Goal: Navigation & Orientation: Understand site structure

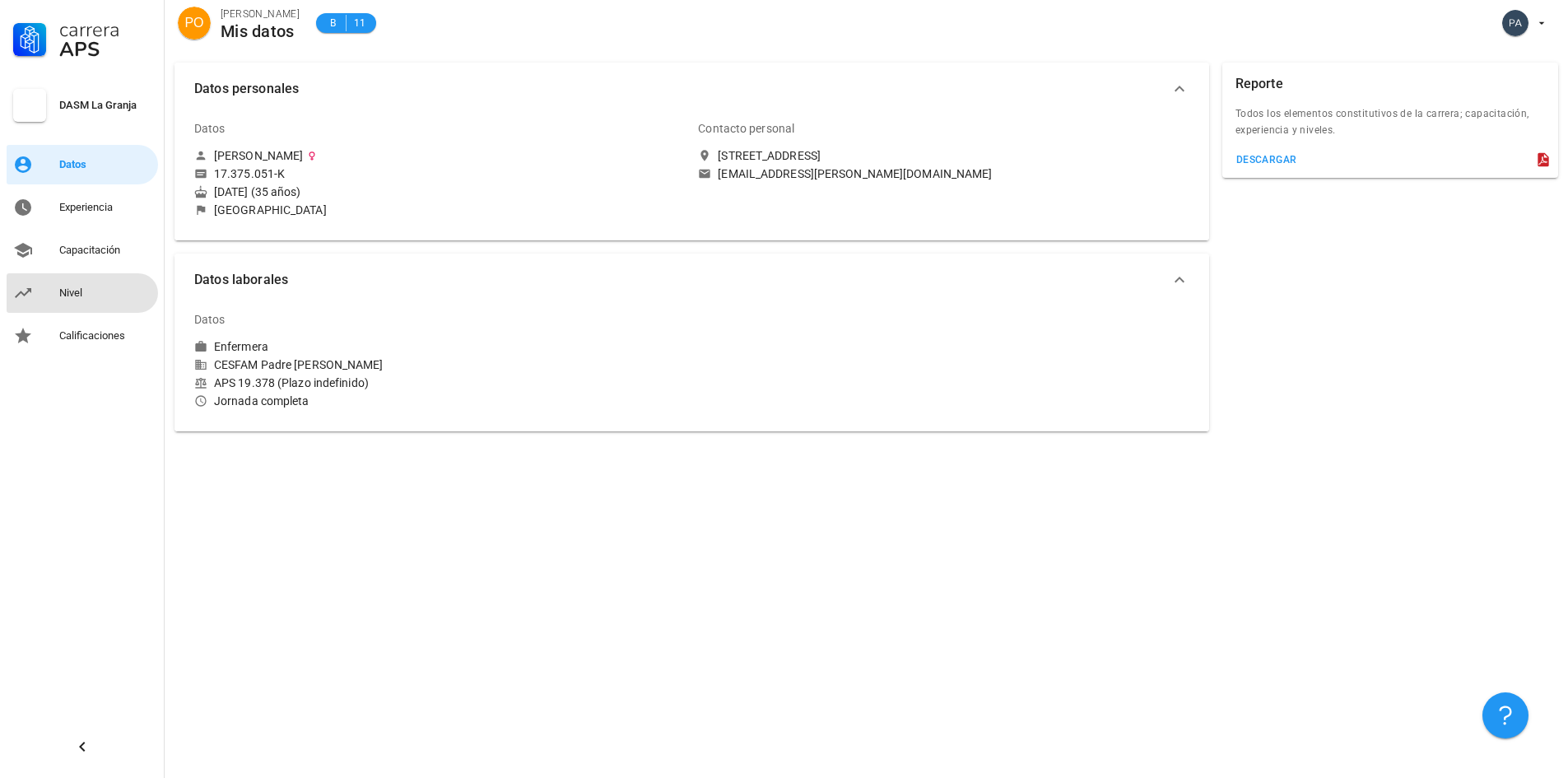
click at [87, 298] on div "Nivel" at bounding box center [105, 293] width 93 height 13
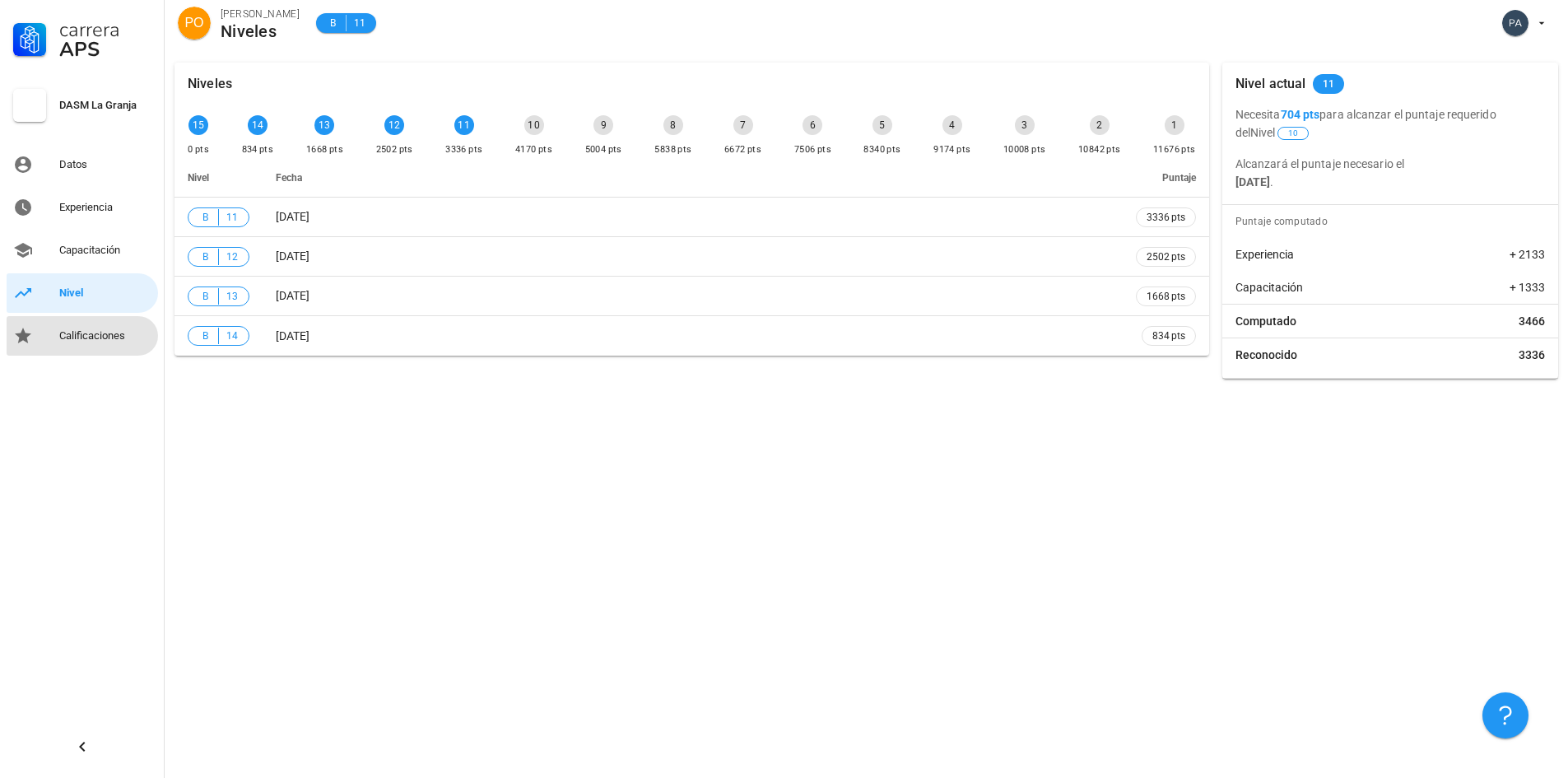
click at [85, 335] on div "Calificaciones" at bounding box center [105, 336] width 93 height 13
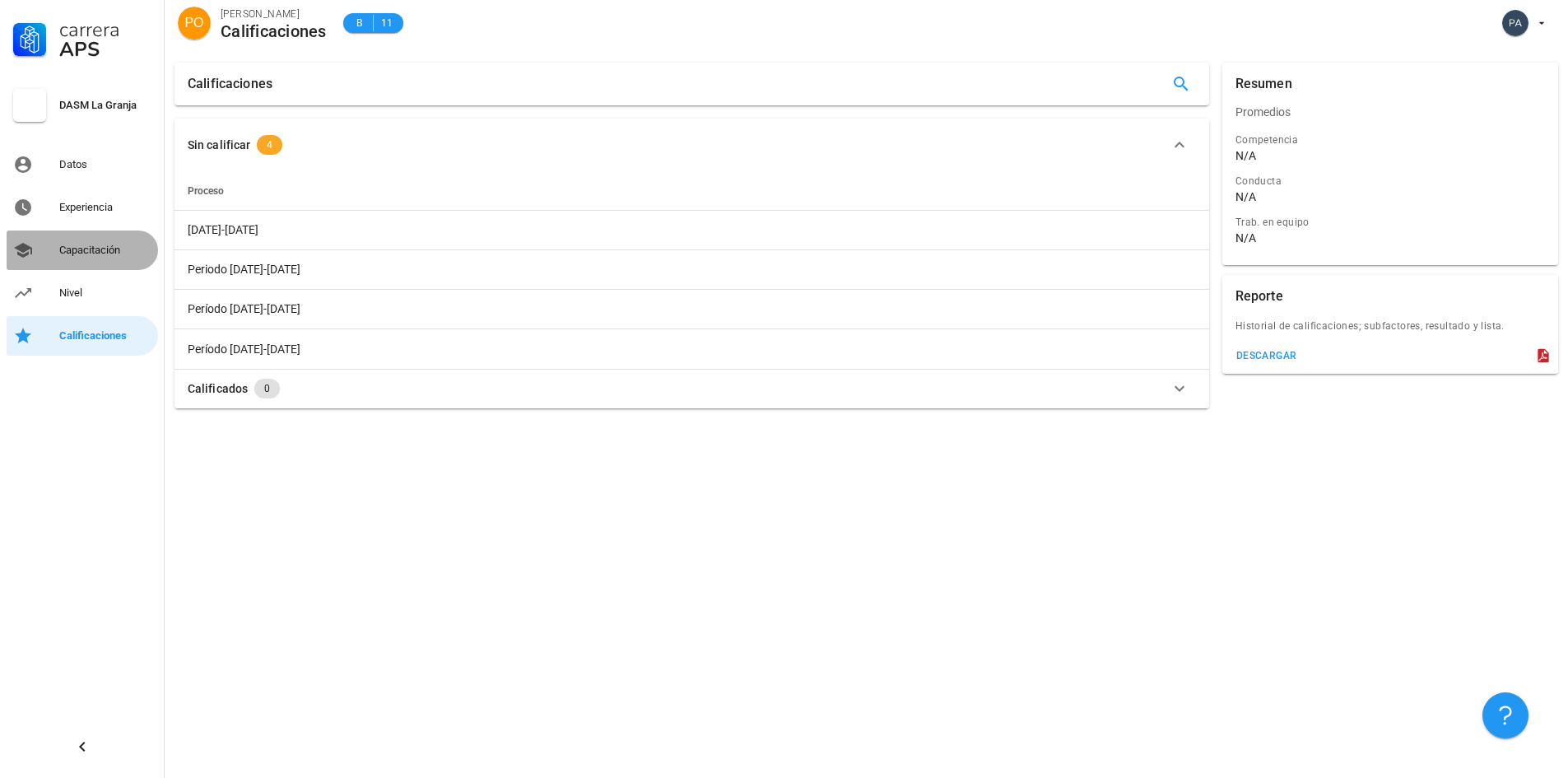
click at [95, 244] on div "Capacitación" at bounding box center [105, 250] width 93 height 13
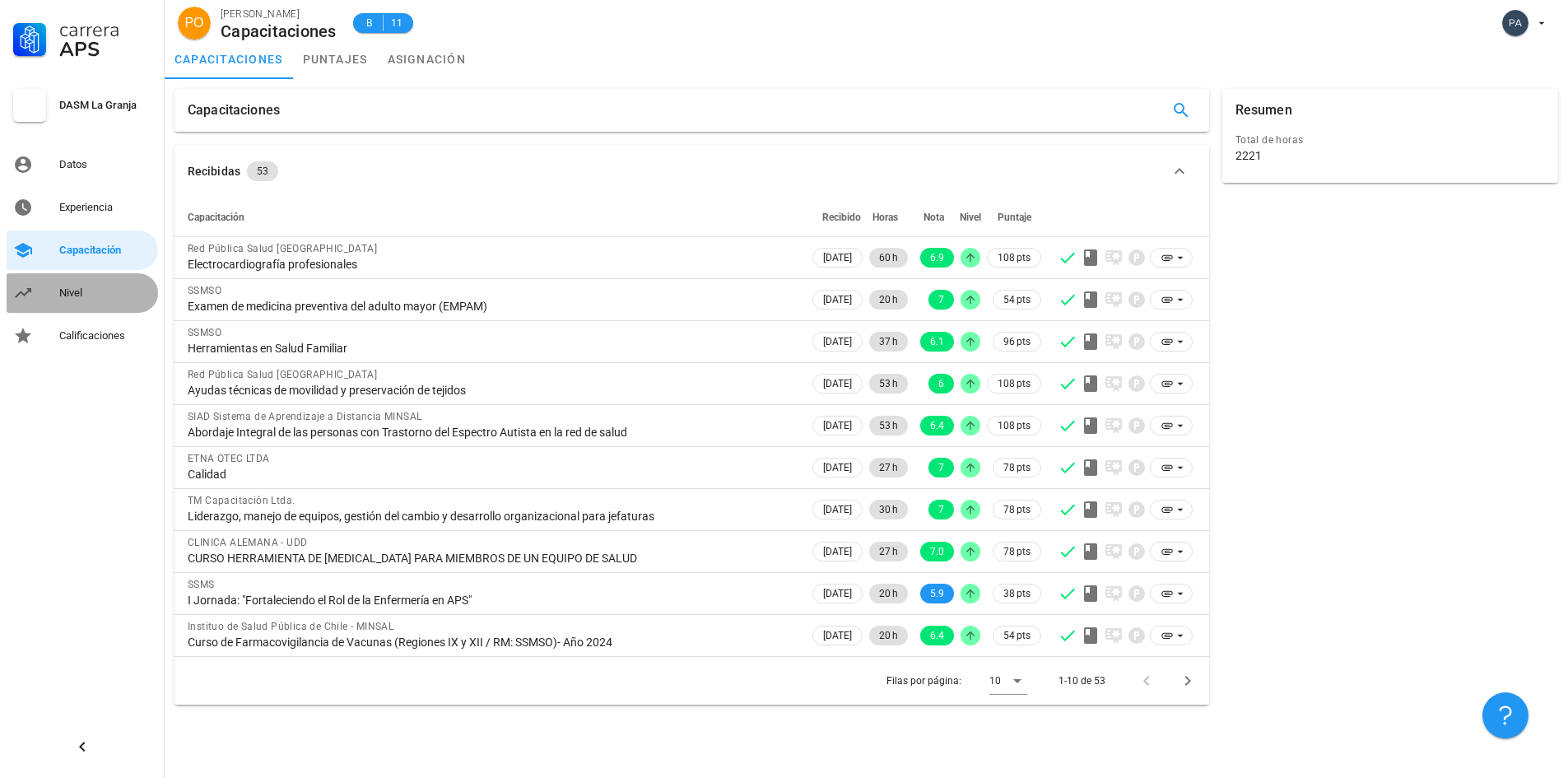
click at [65, 297] on div "Nivel" at bounding box center [105, 293] width 93 height 13
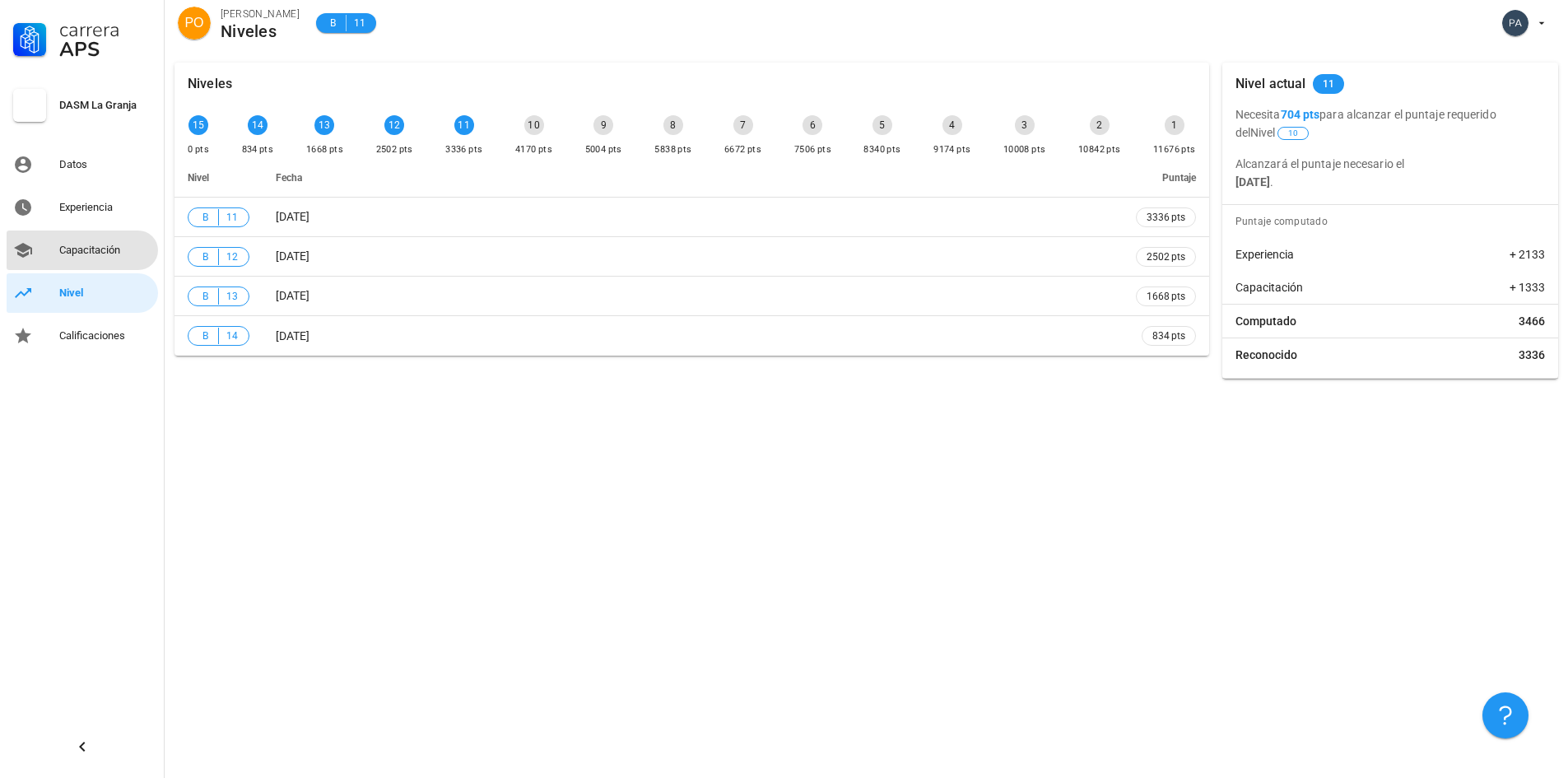
click at [80, 260] on div "Capacitación" at bounding box center [105, 250] width 93 height 27
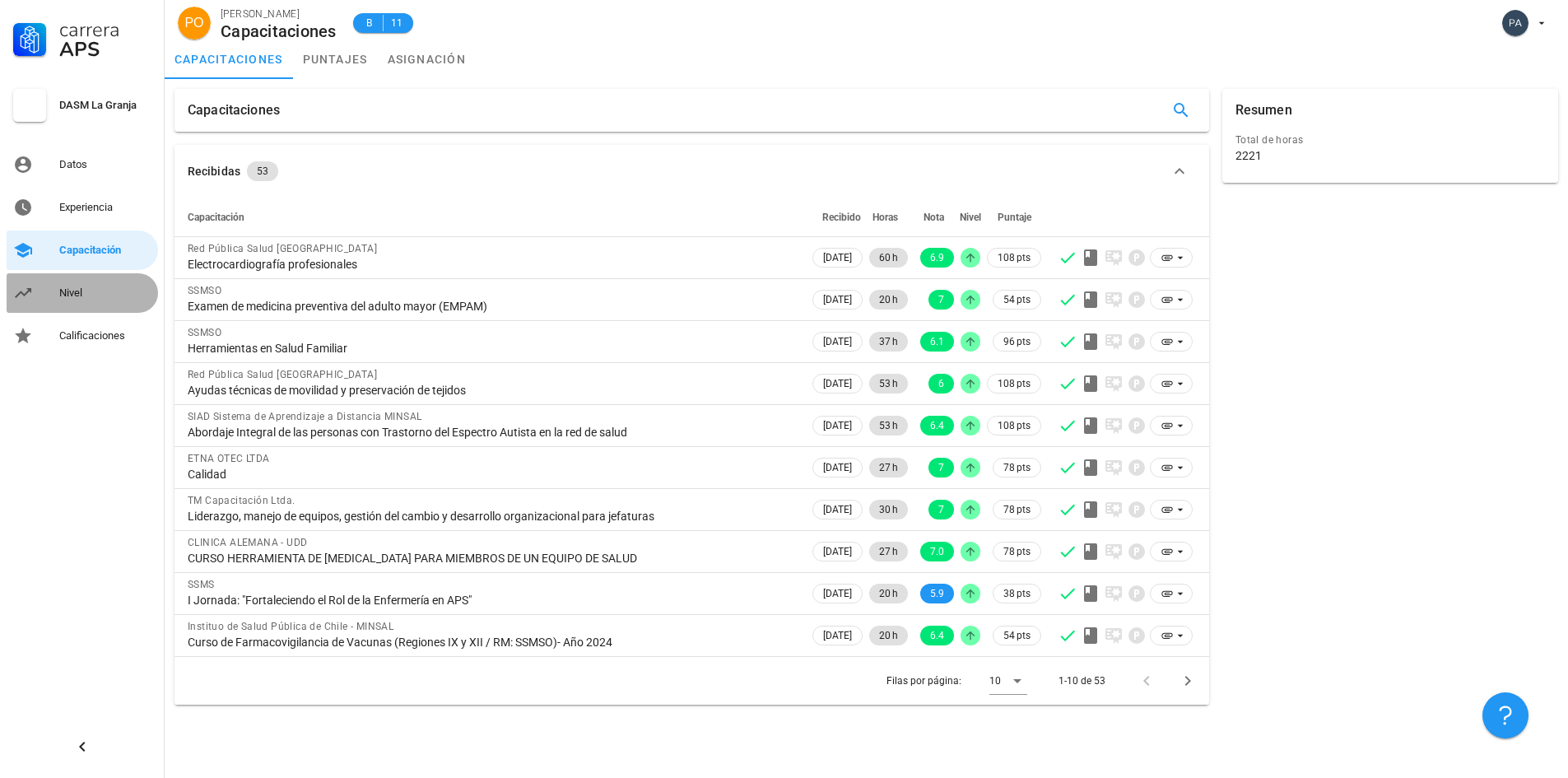
click at [75, 290] on div "Nivel" at bounding box center [105, 293] width 93 height 13
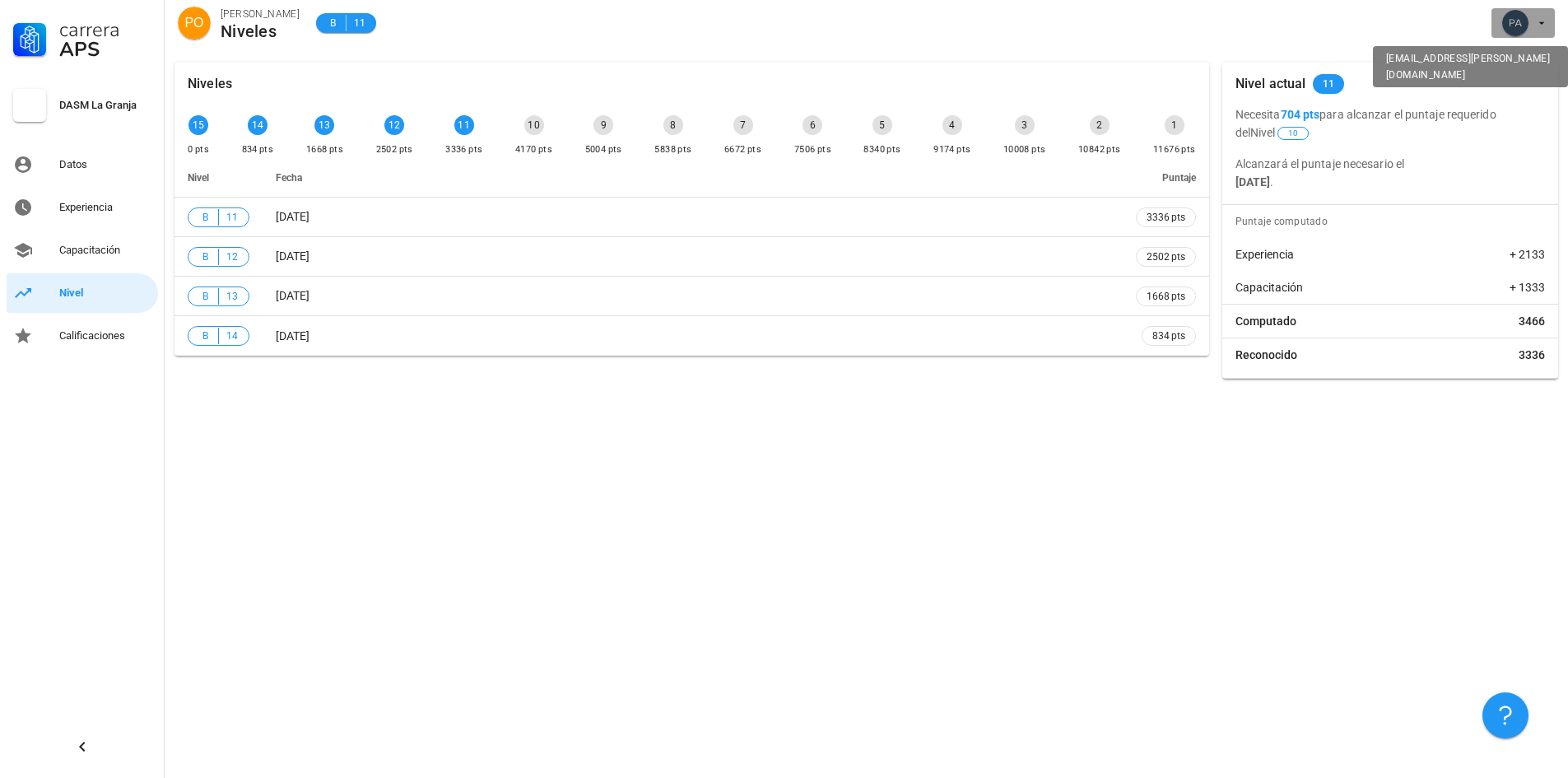
click at [1526, 25] on div "avatar" at bounding box center [1516, 23] width 27 height 27
